Goal: Task Accomplishment & Management: Manage account settings

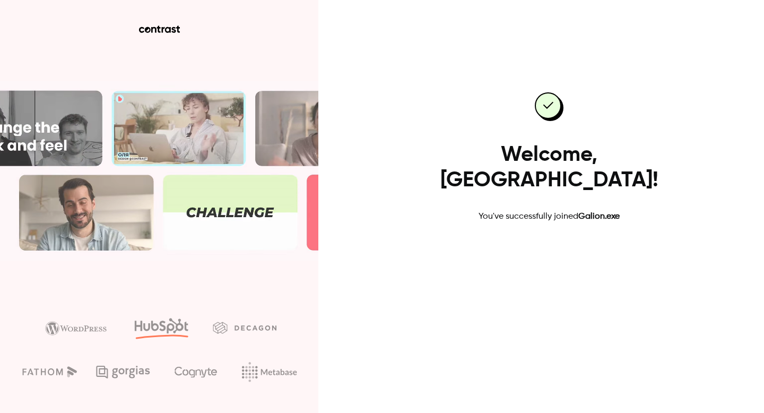
click at [546, 244] on link "Go to dashboard" at bounding box center [549, 256] width 90 height 25
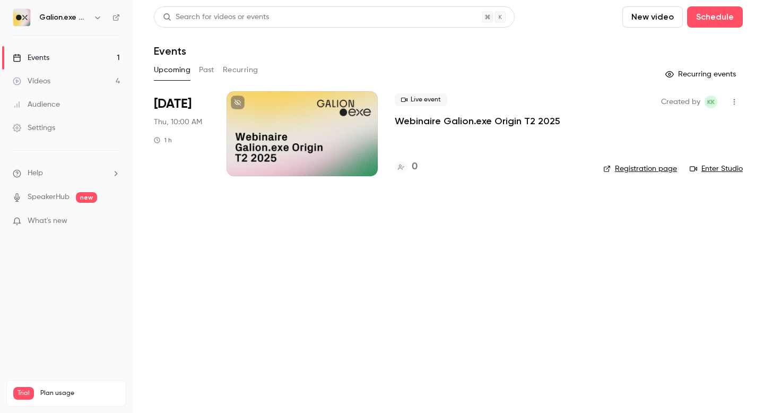
click at [202, 158] on div "[DATE] Thu, 10:00 AM 1 h" at bounding box center [182, 133] width 56 height 85
click at [471, 140] on div "Live event Webinaire Galion.exe Origin T2 2025 0" at bounding box center [491, 133] width 192 height 85
click at [355, 134] on div at bounding box center [302, 133] width 151 height 85
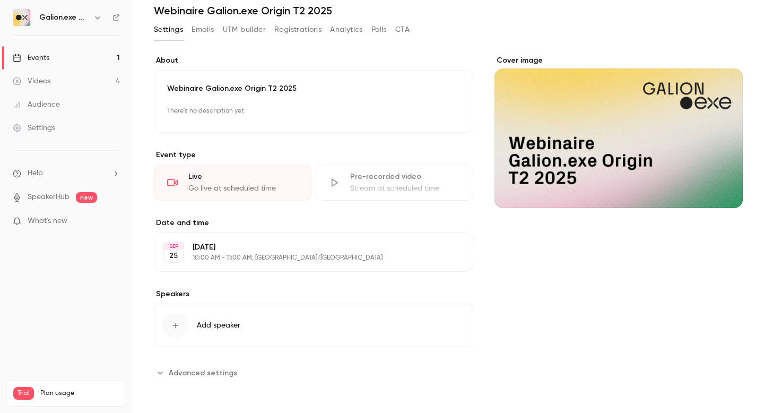
scroll to position [40, 0]
click at [296, 31] on button "Registrations" at bounding box center [297, 30] width 47 height 17
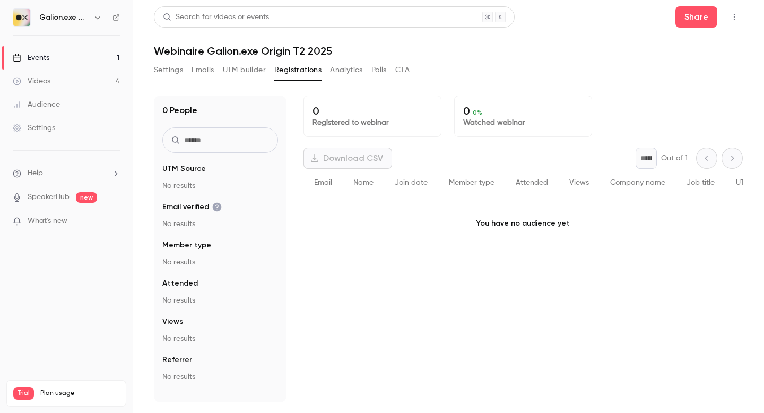
click at [161, 68] on button "Settings" at bounding box center [168, 70] width 29 height 17
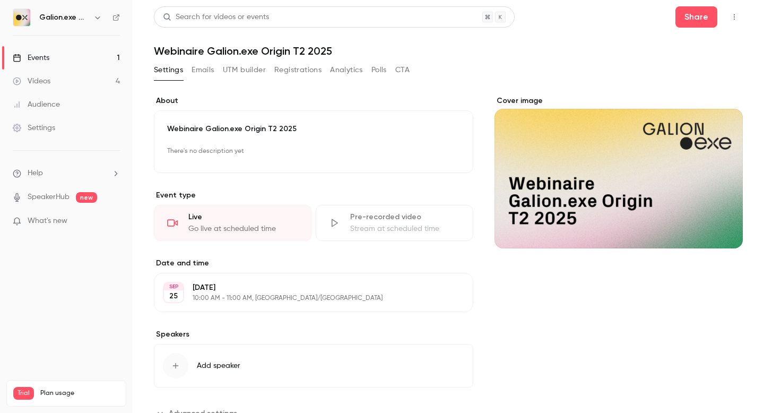
click at [96, 17] on icon "button" at bounding box center [97, 17] width 8 height 8
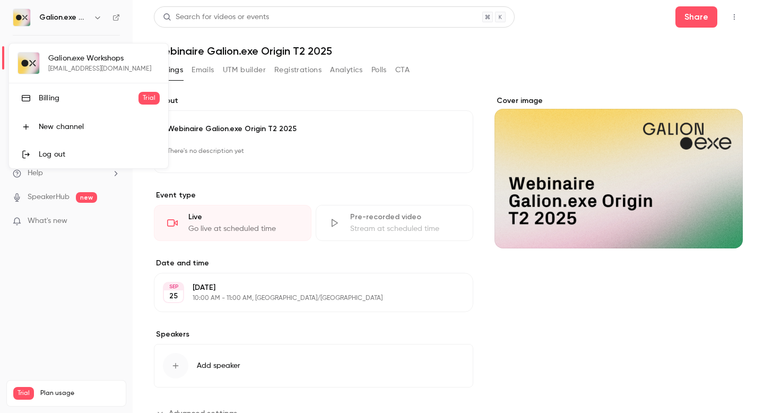
click at [602, 48] on div at bounding box center [382, 206] width 764 height 413
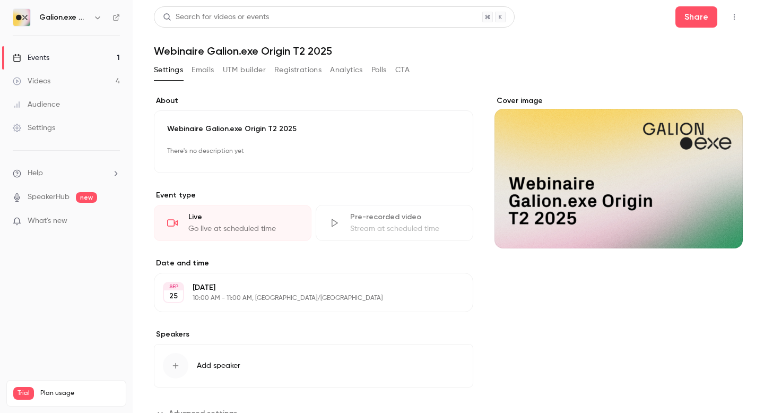
click at [67, 56] on link "Events 1" at bounding box center [66, 57] width 133 height 23
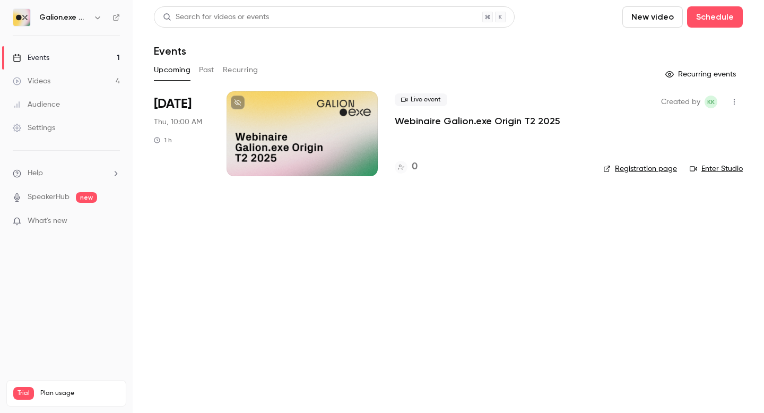
click at [422, 121] on p "Webinaire Galion.exe Origin T2 2025" at bounding box center [478, 121] width 166 height 13
